Goal: Task Accomplishment & Management: Use online tool/utility

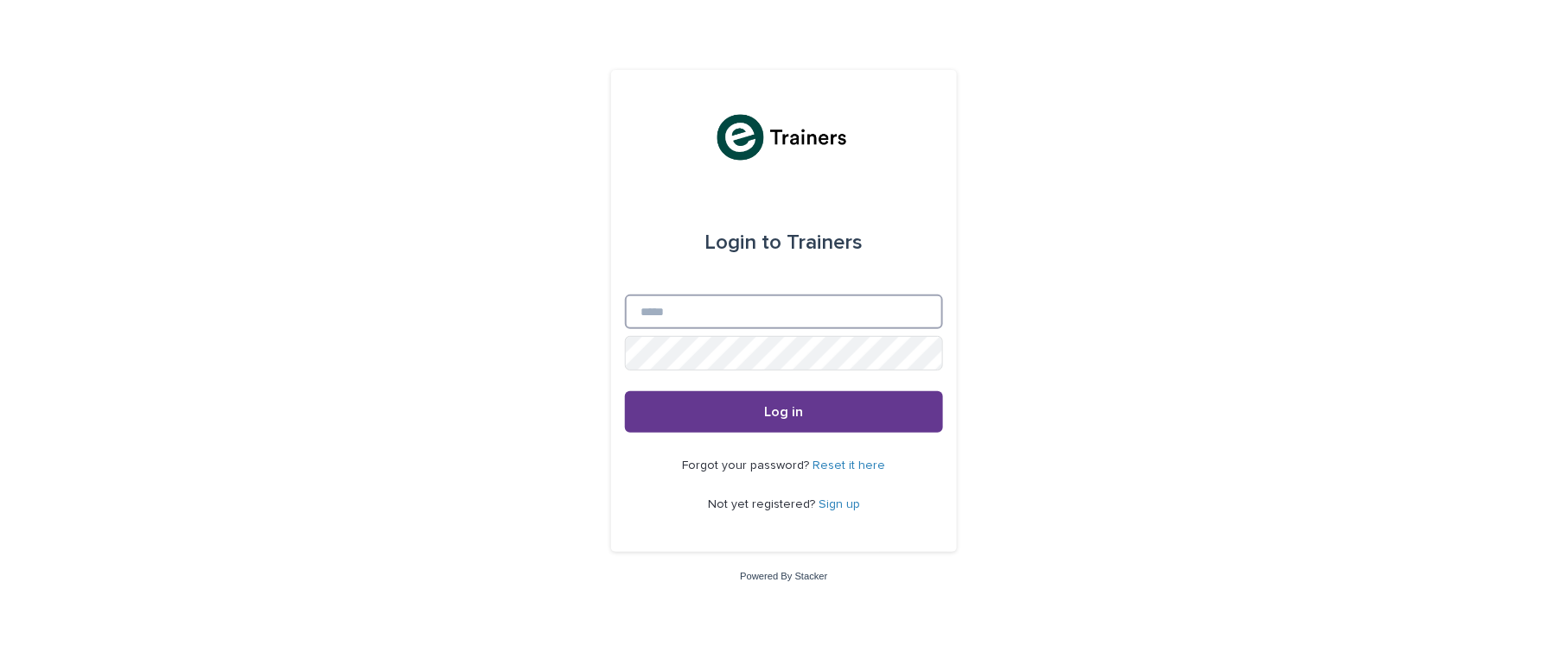
type input "**********"
click at [795, 405] on span "Log in" at bounding box center [785, 412] width 39 height 14
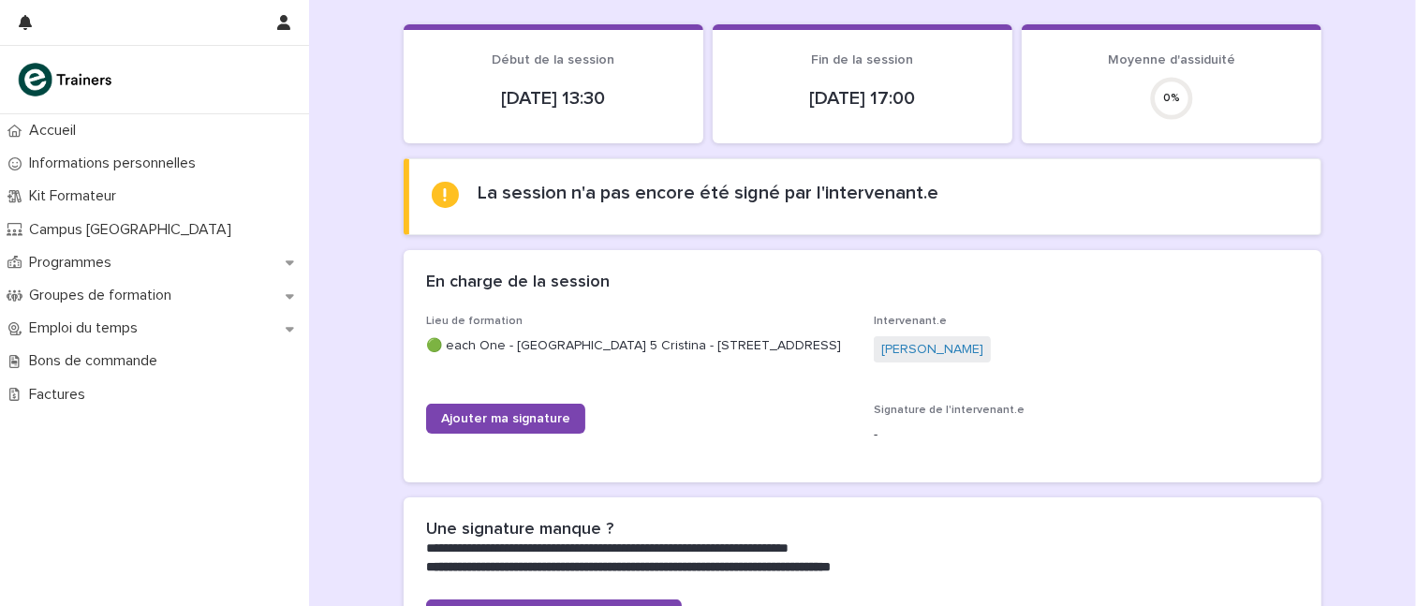
scroll to position [66, 0]
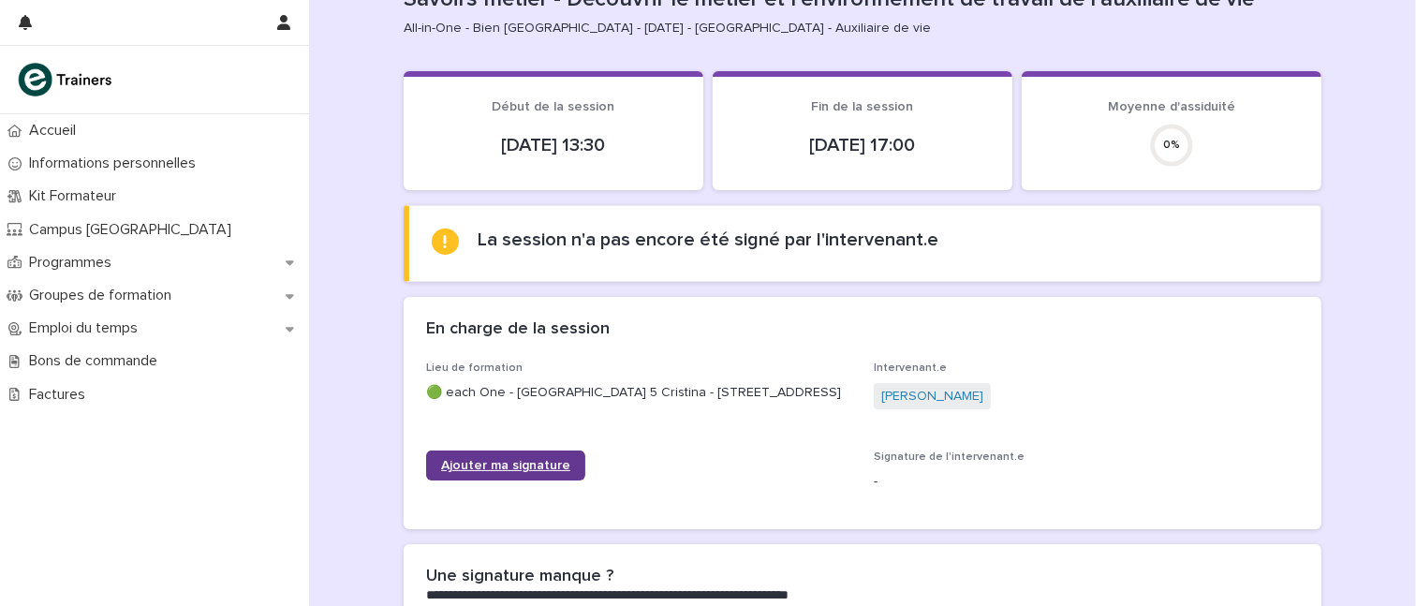
click at [490, 464] on link "Ajouter ma signature" at bounding box center [505, 465] width 159 height 30
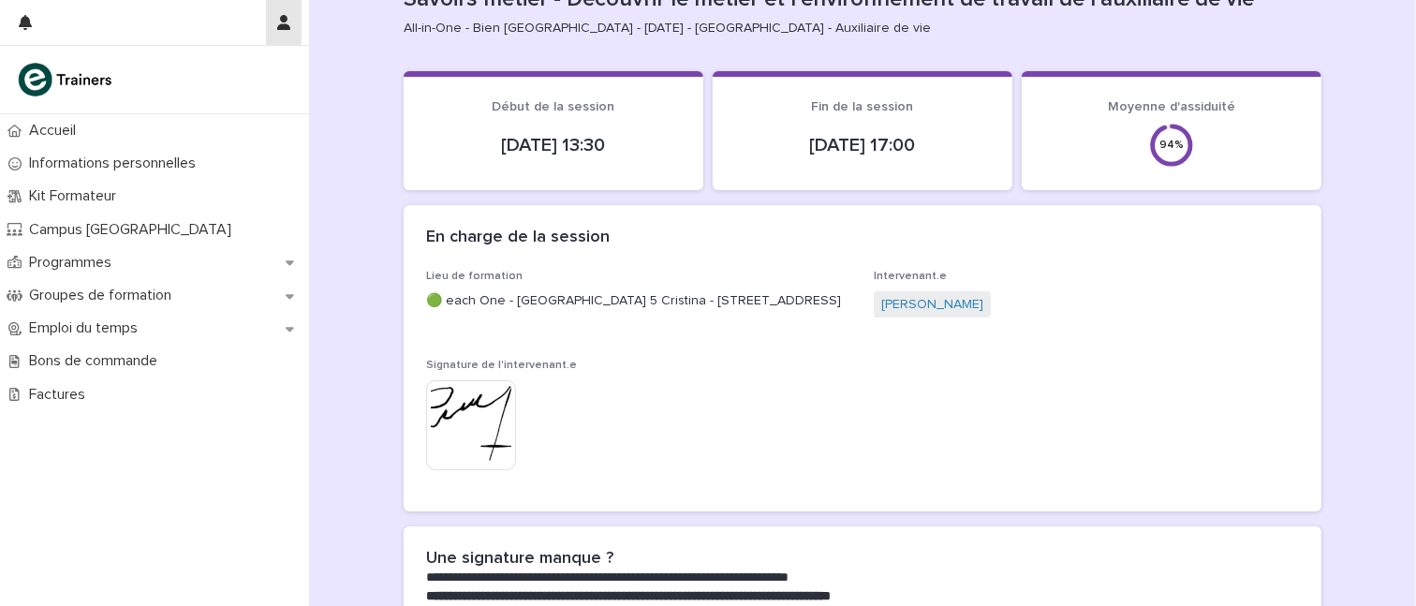
click at [266, 17] on button "button" at bounding box center [284, 22] width 36 height 45
click at [203, 80] on p "Log Out" at bounding box center [229, 80] width 118 height 32
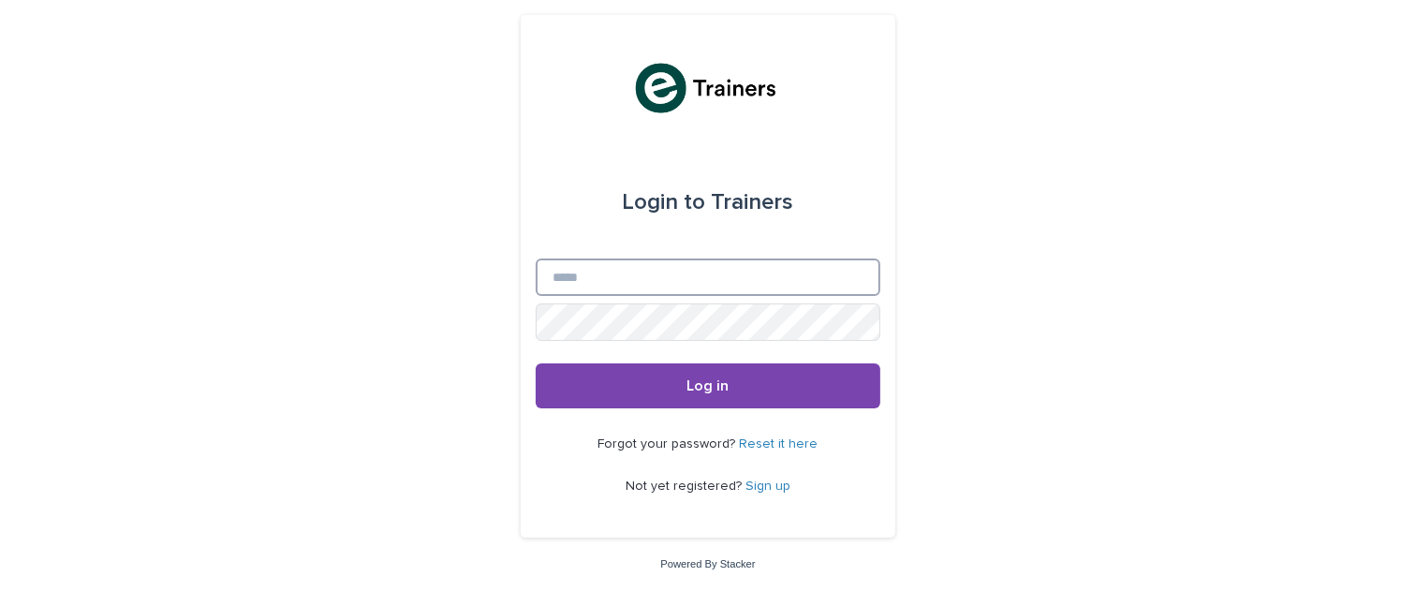
type input "**********"
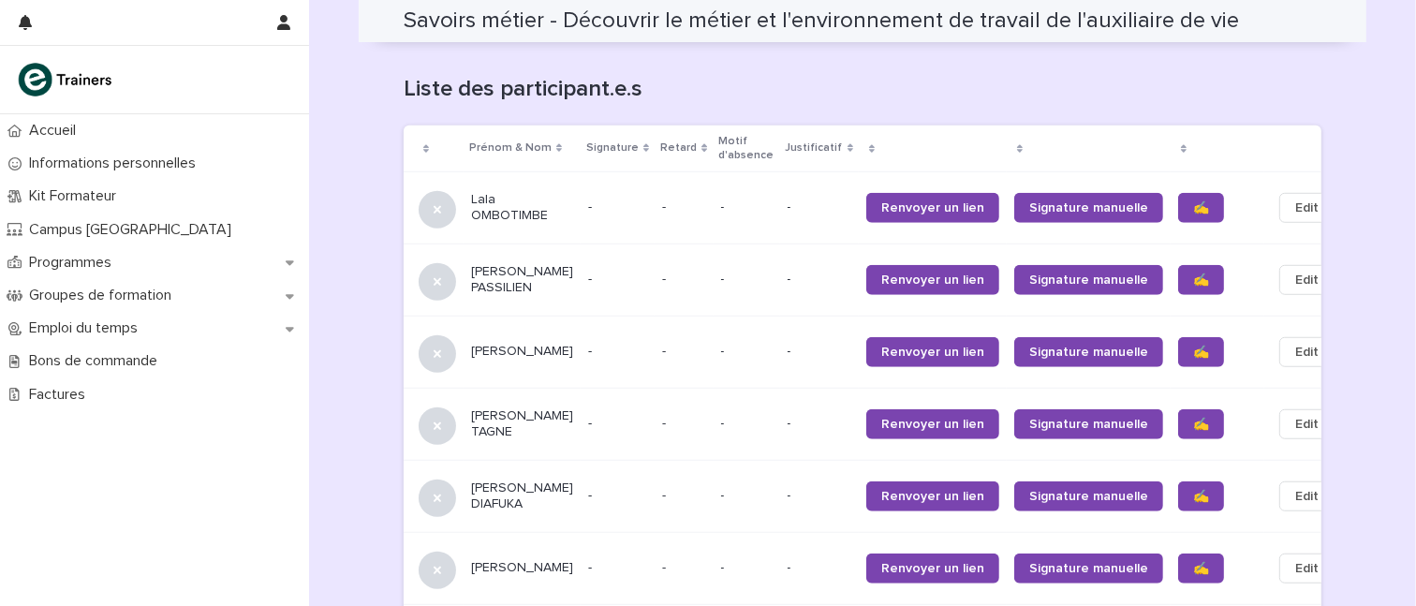
scroll to position [1197, 0]
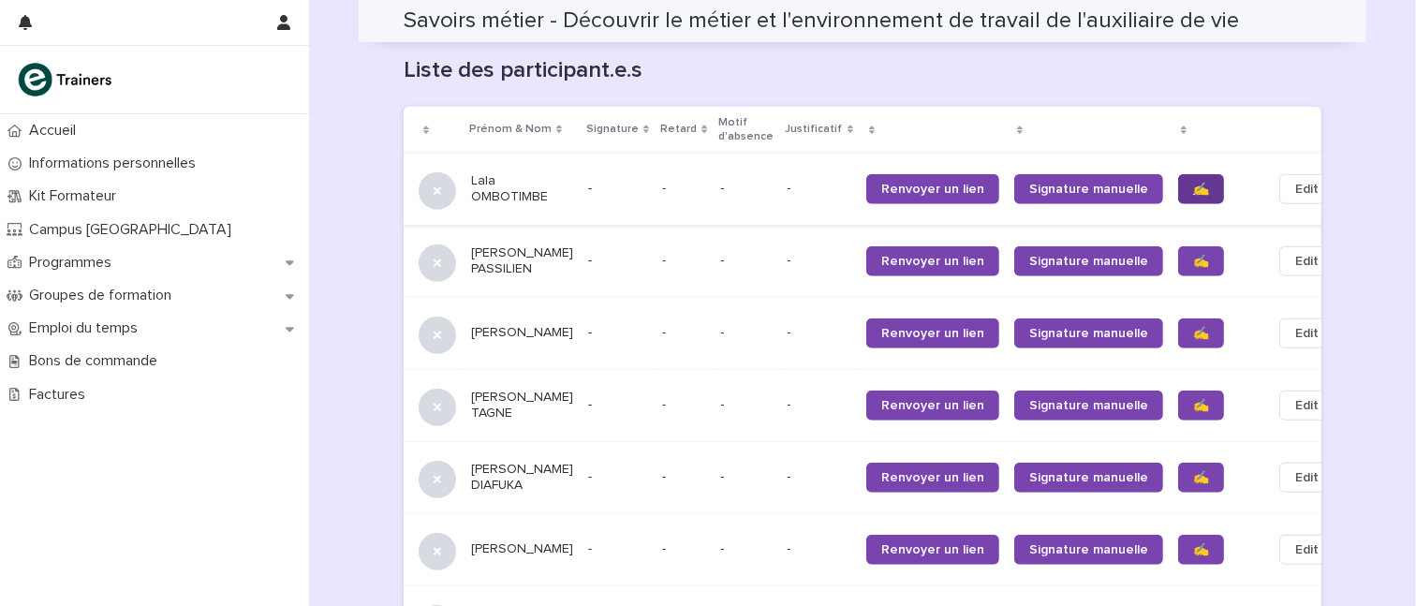
click at [1193, 183] on span "✍️" at bounding box center [1201, 189] width 16 height 13
click at [1193, 255] on span "✍️" at bounding box center [1201, 261] width 16 height 13
click at [1193, 327] on span "✍️" at bounding box center [1201, 333] width 16 height 13
click at [1193, 403] on span "✍️" at bounding box center [1201, 405] width 16 height 13
click at [1193, 551] on span "✍️" at bounding box center [1201, 549] width 16 height 13
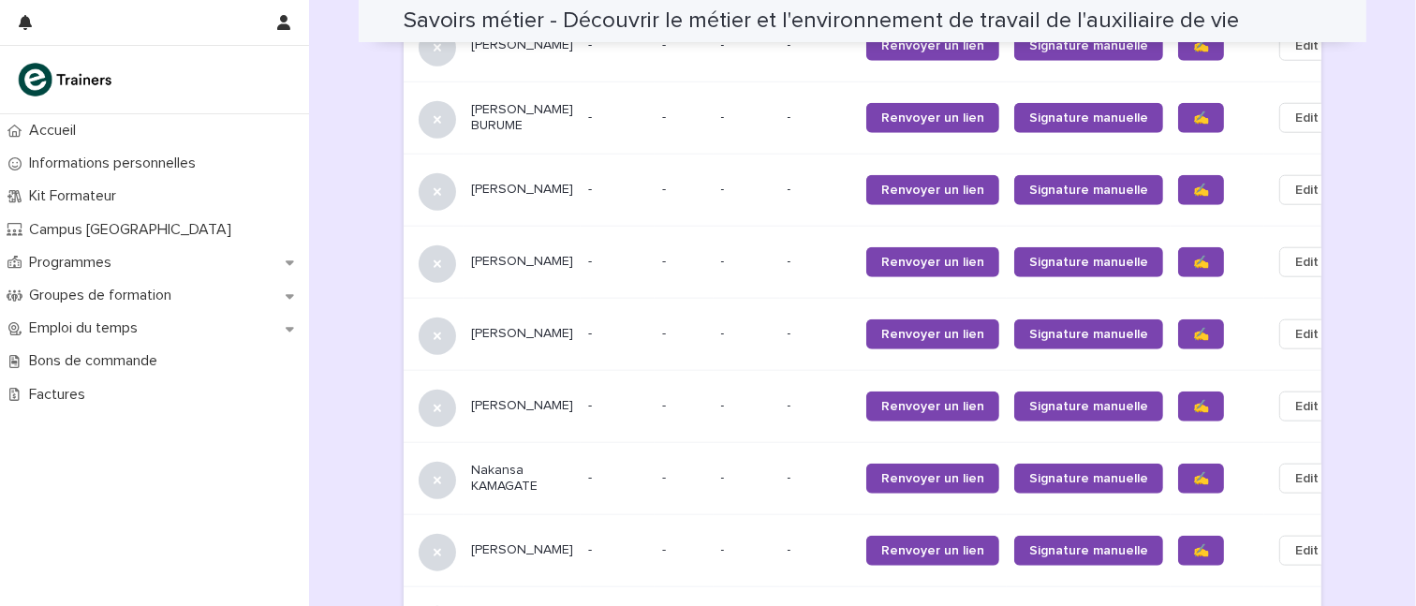
scroll to position [1724, 0]
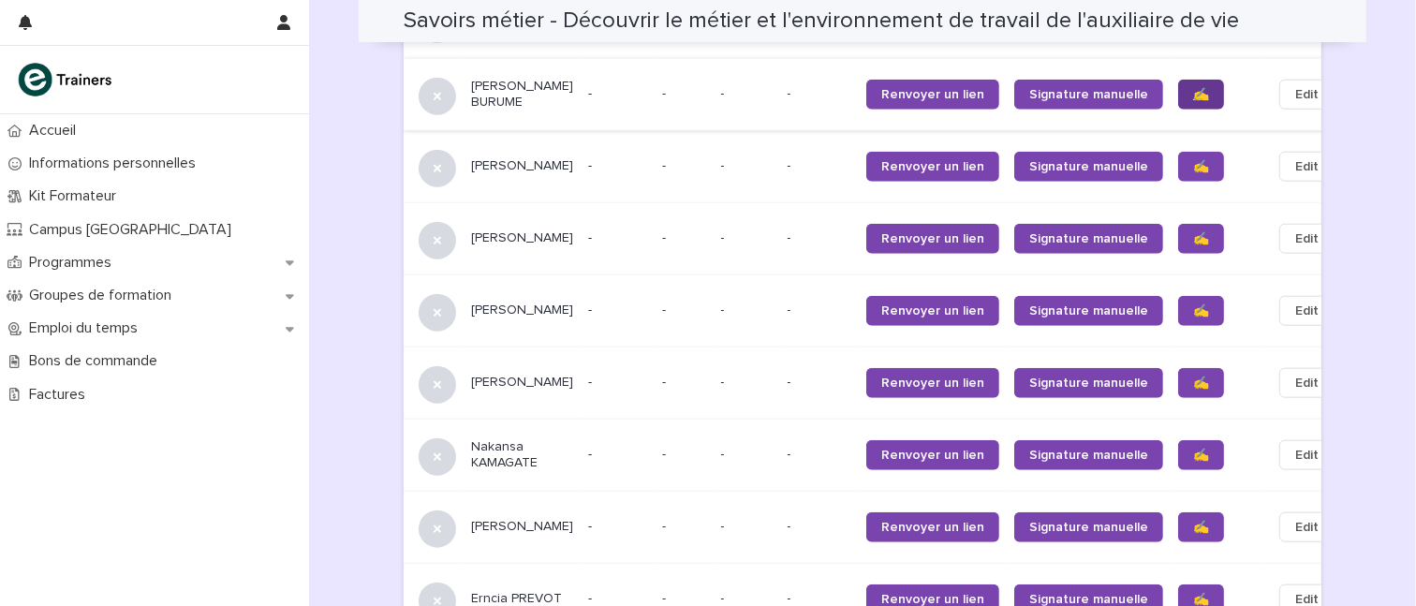
click at [1193, 98] on span "✍️" at bounding box center [1201, 94] width 16 height 13
click at [1193, 170] on span "✍️" at bounding box center [1201, 166] width 16 height 13
click at [1193, 245] on span "✍️" at bounding box center [1201, 238] width 16 height 13
click at [1193, 317] on span "✍️" at bounding box center [1201, 310] width 16 height 13
click at [1193, 389] on span "✍️" at bounding box center [1201, 382] width 16 height 13
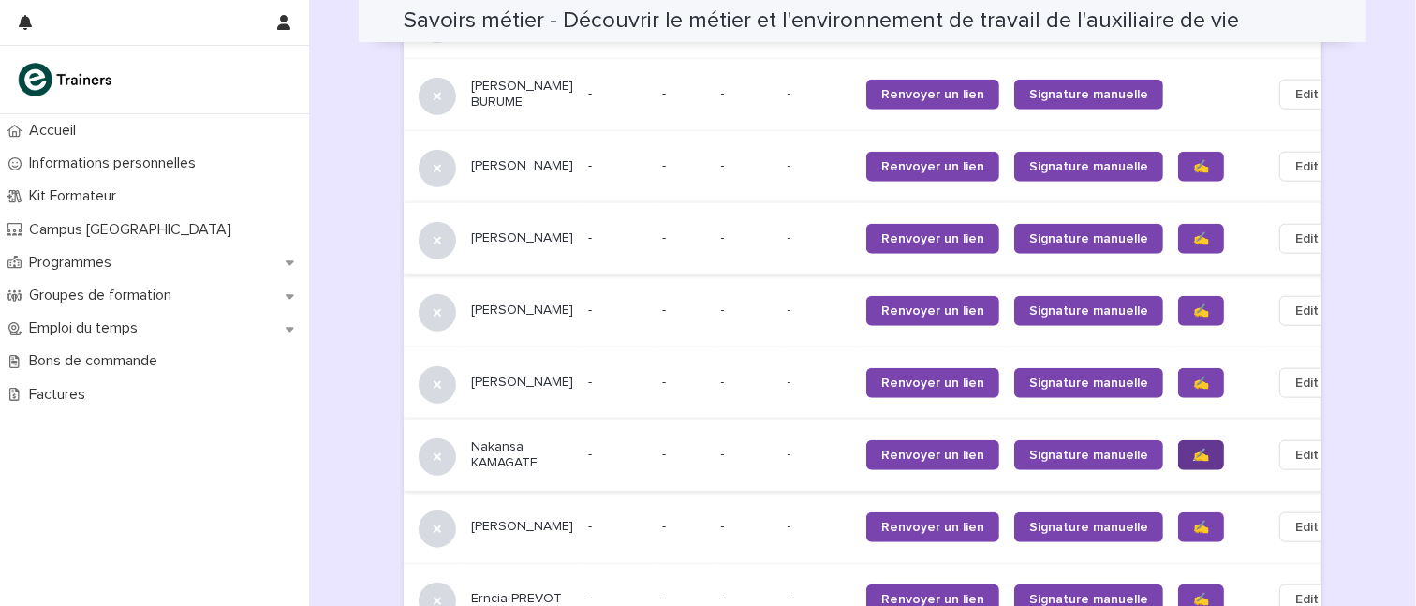
click at [1193, 462] on span "✍️" at bounding box center [1201, 454] width 16 height 13
click at [1193, 534] on span "✍️" at bounding box center [1201, 527] width 16 height 13
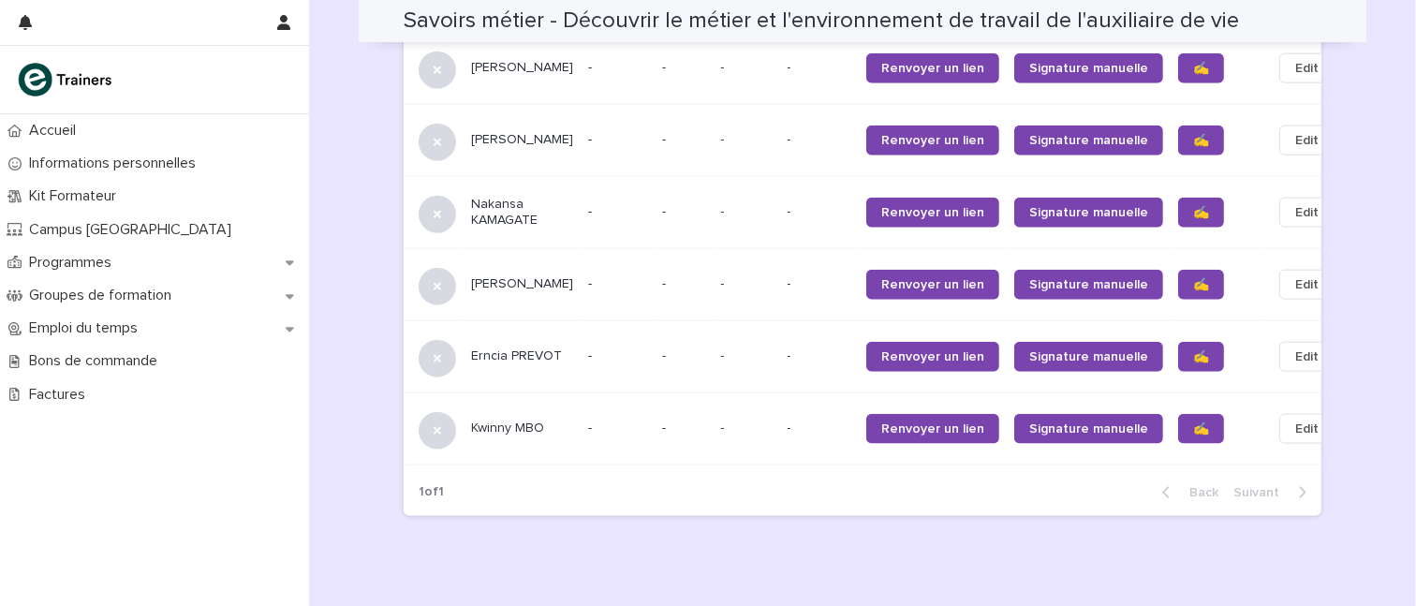
scroll to position [2013, 0]
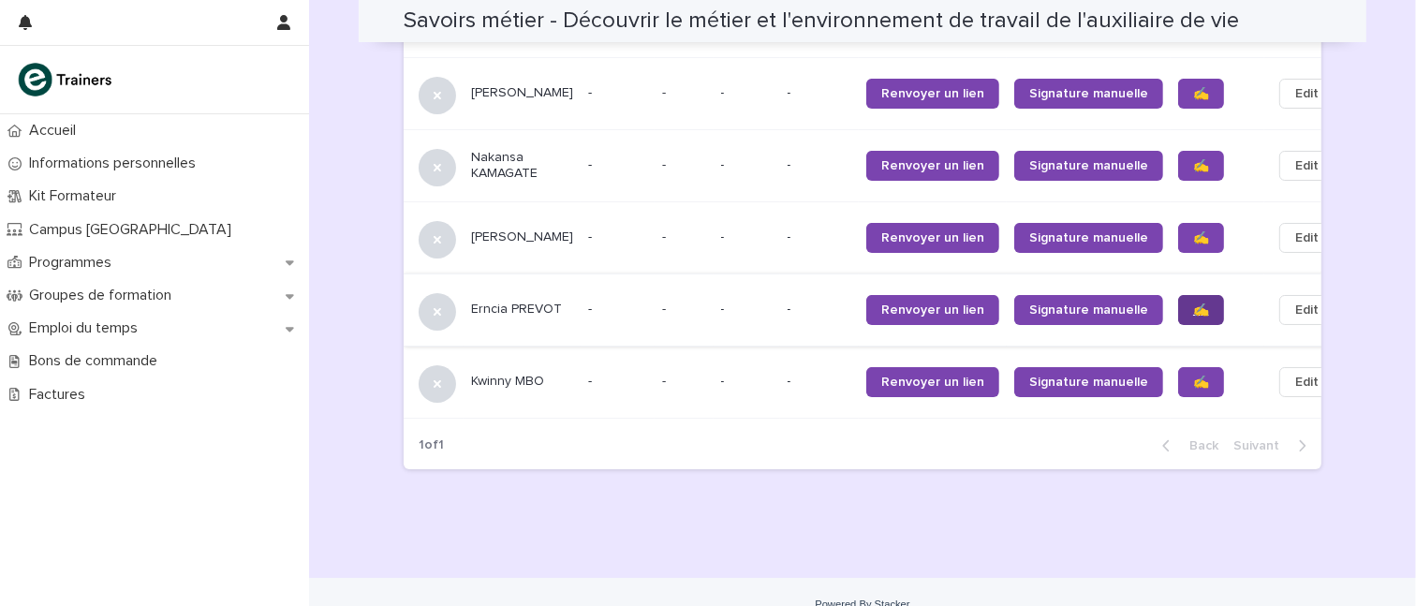
click at [1193, 316] on span "✍️" at bounding box center [1201, 309] width 16 height 13
click at [1193, 389] on span "✍️" at bounding box center [1201, 381] width 16 height 13
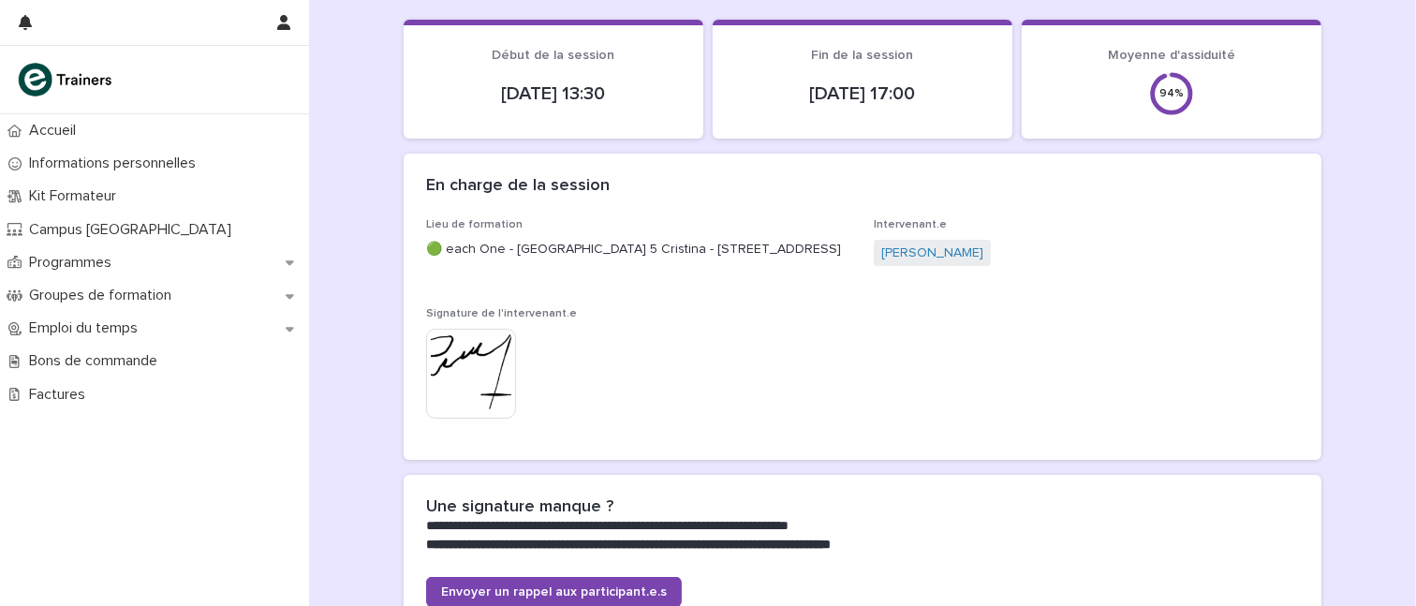
scroll to position [0, 0]
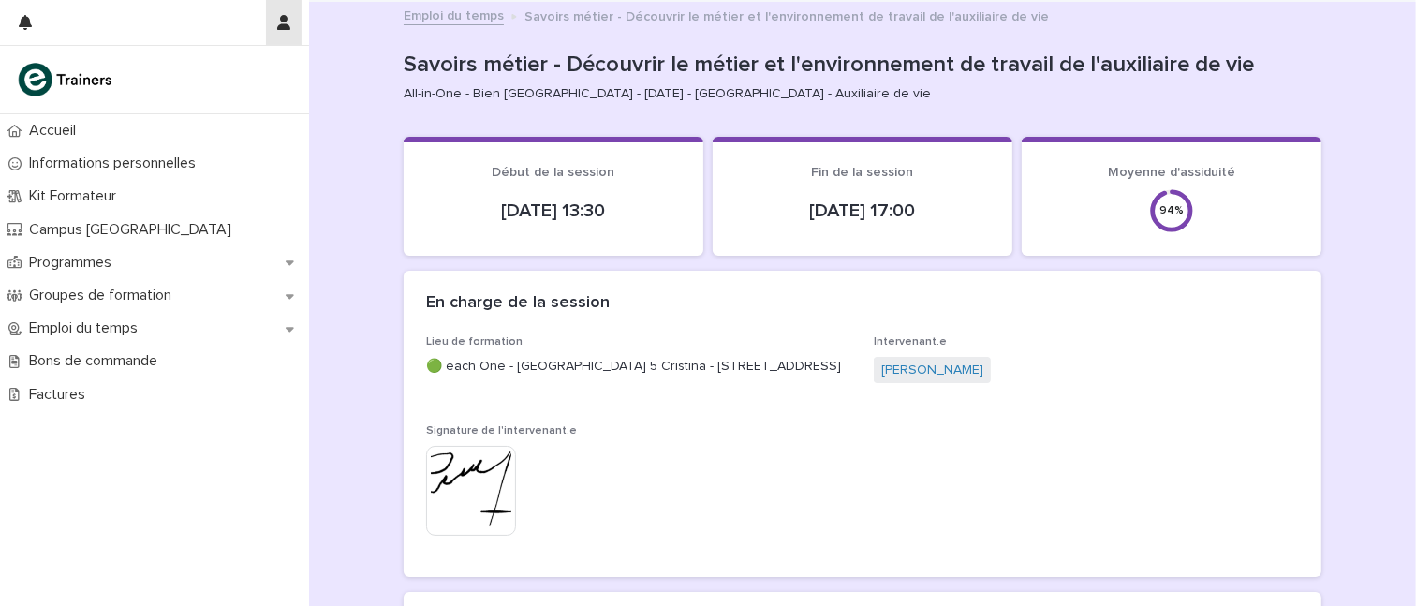
click at [287, 22] on icon "button" at bounding box center [283, 22] width 13 height 15
click at [213, 79] on p "Log Out" at bounding box center [229, 80] width 118 height 32
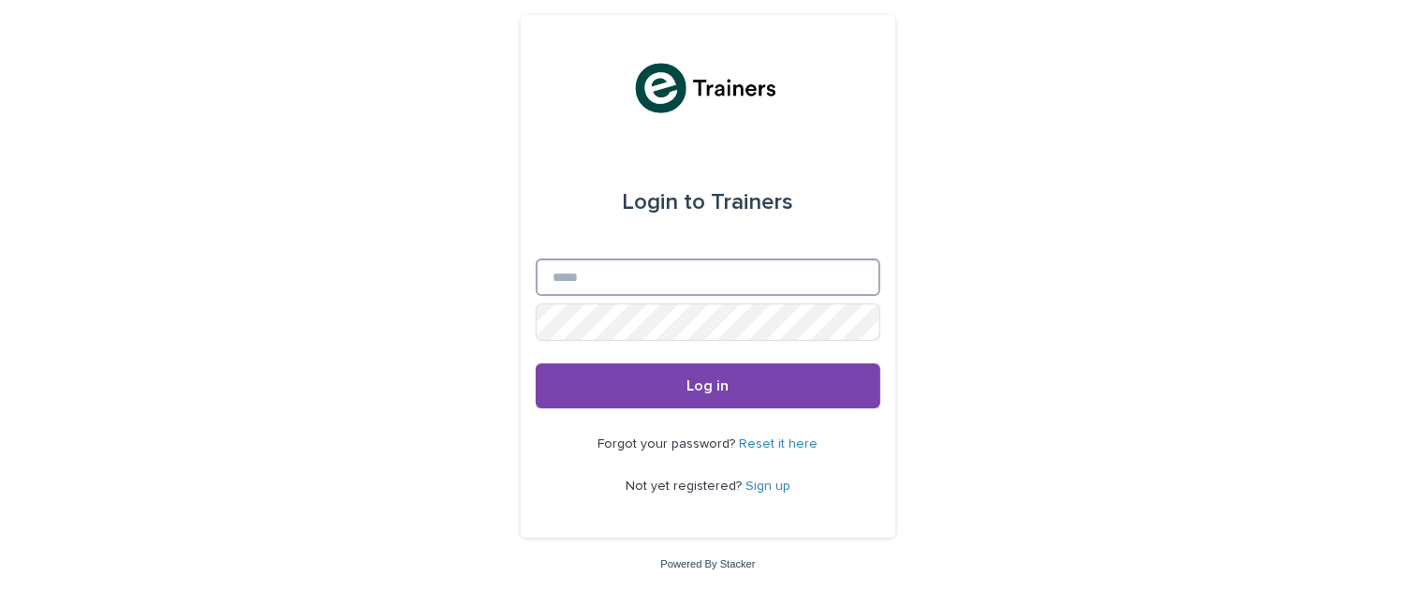
type input "**********"
